Goal: Navigation & Orientation: Find specific page/section

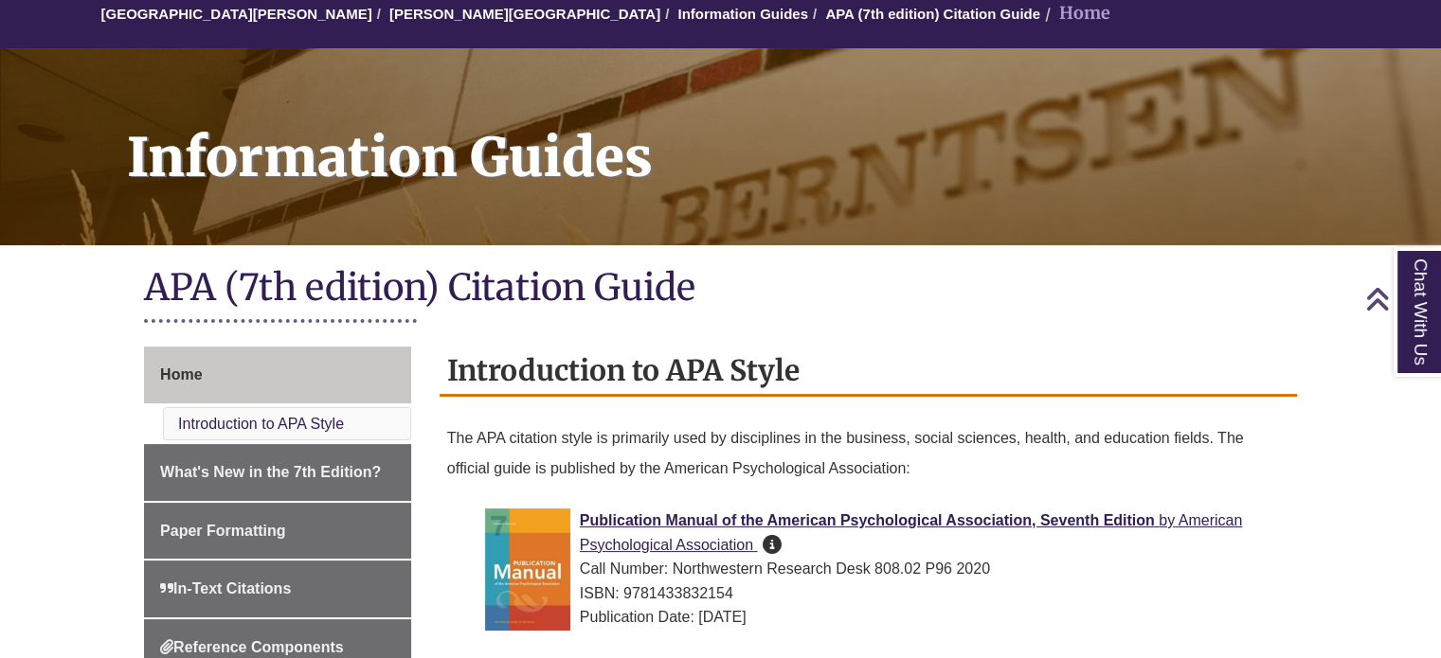
scroll to position [185, 0]
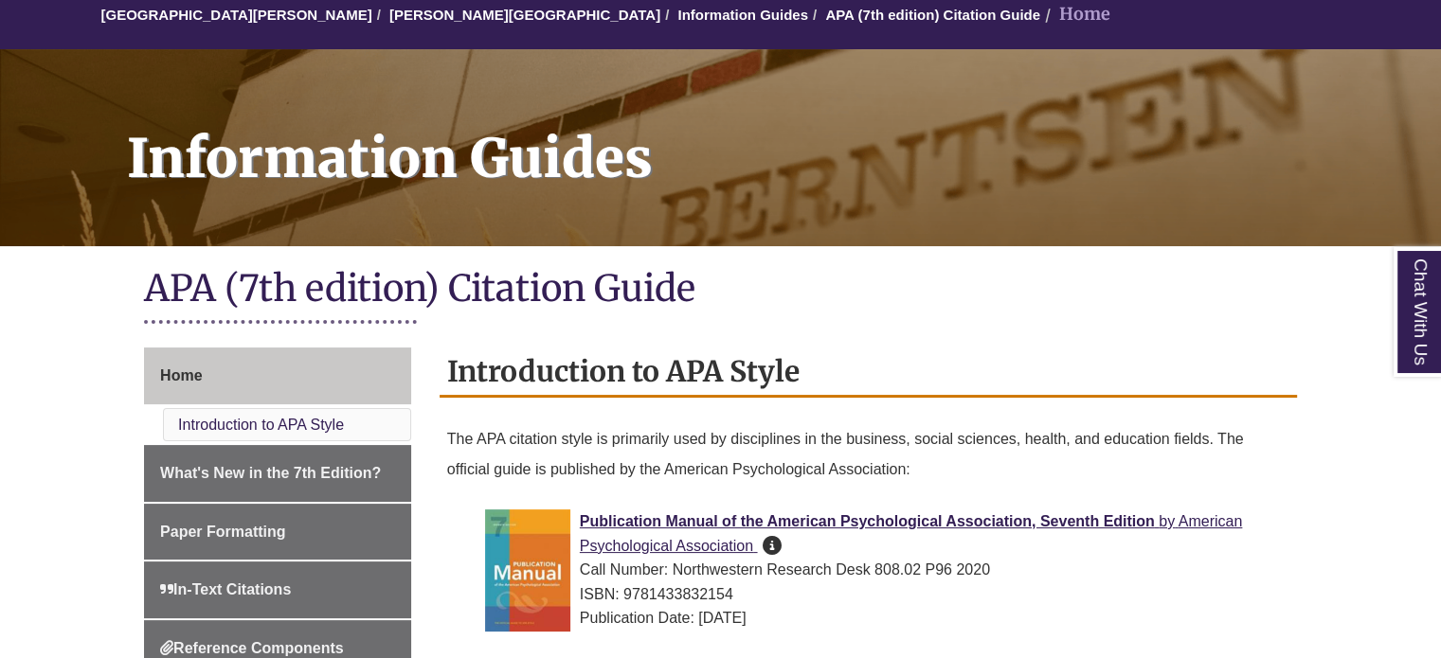
drag, startPoint x: 1334, startPoint y: 14, endPoint x: 913, endPoint y: 323, distance: 521.8
click at [913, 323] on div "APA (7th edition) Citation Guide" at bounding box center [720, 301] width 1153 height 73
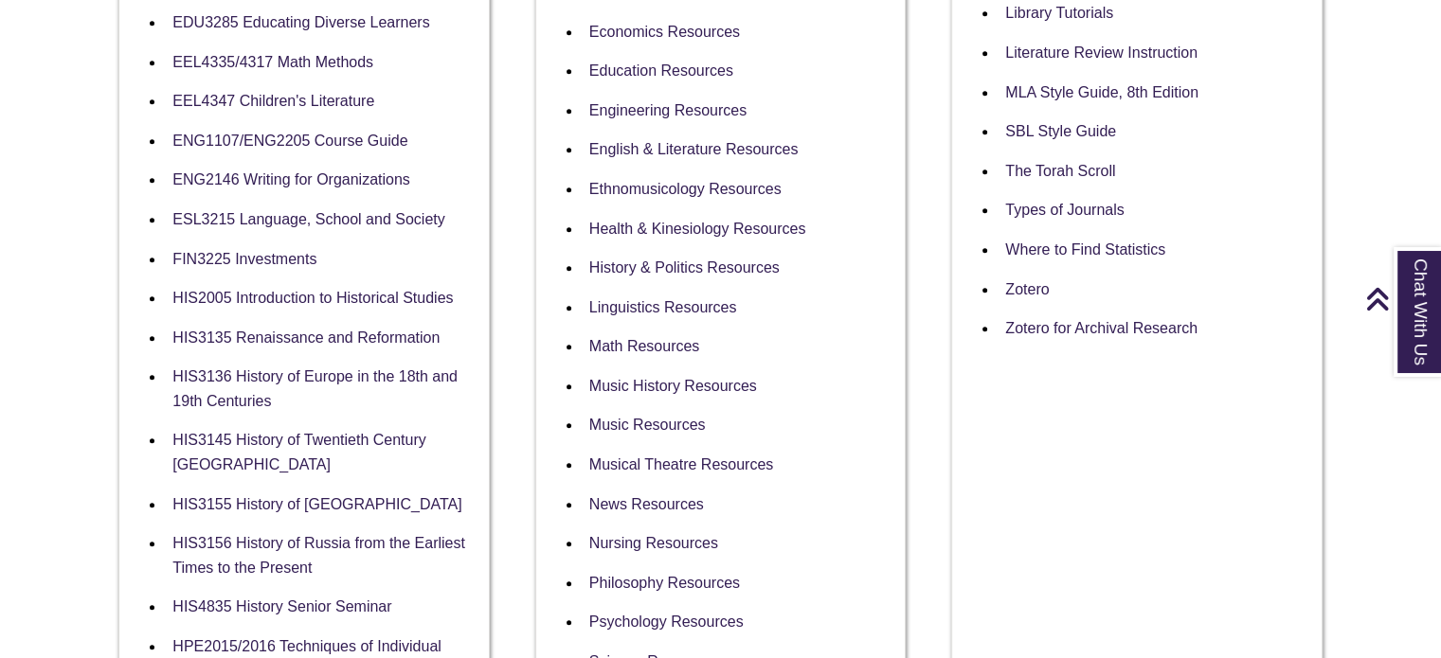
scroll to position [1018, 0]
